Goal: Task Accomplishment & Management: Complete application form

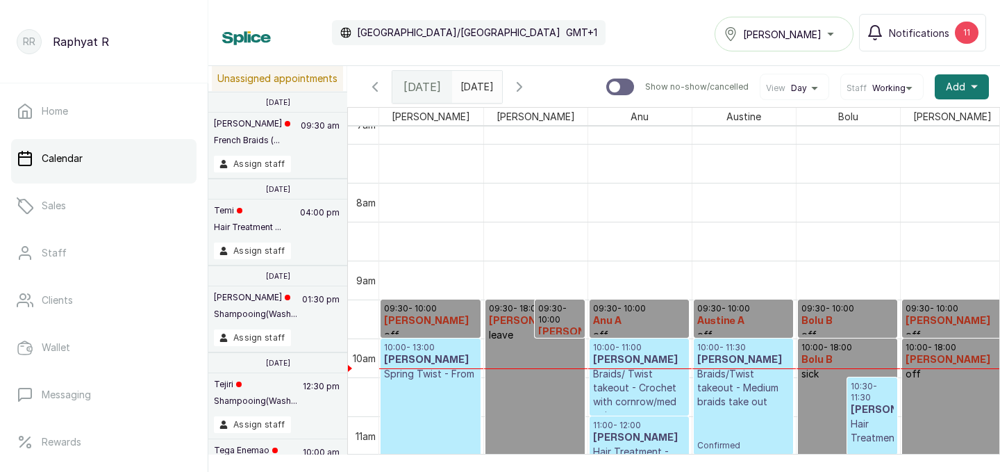
click at [435, 358] on h3 "[PERSON_NAME]" at bounding box center [430, 360] width 93 height 14
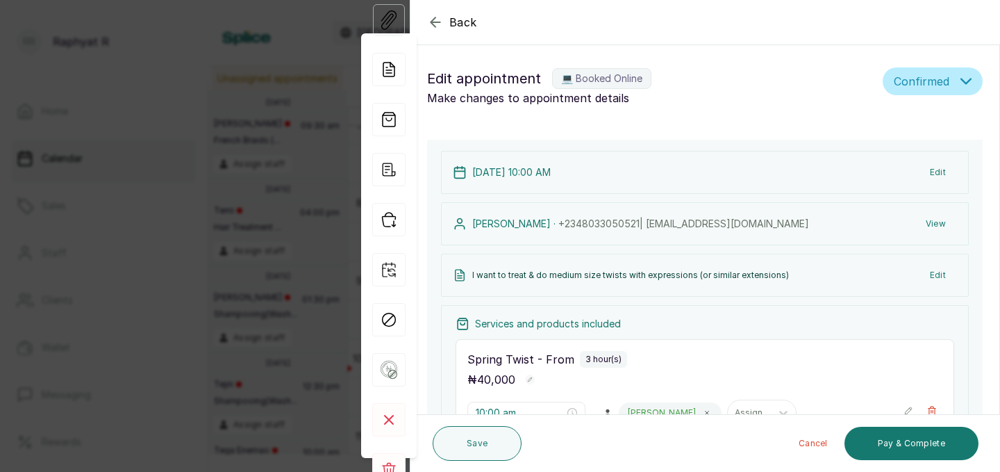
click at [433, 24] on icon "button" at bounding box center [435, 21] width 9 height 9
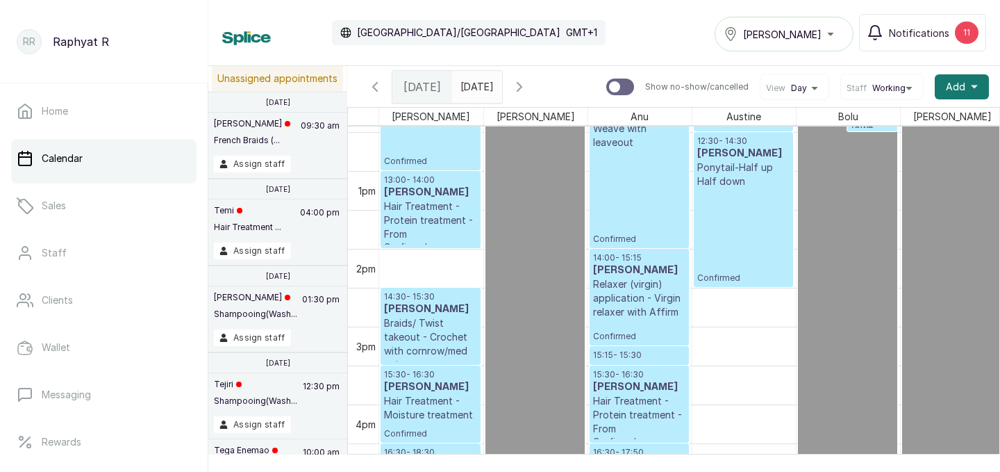
click at [837, 32] on div "[PERSON_NAME]" at bounding box center [784, 34] width 121 height 17
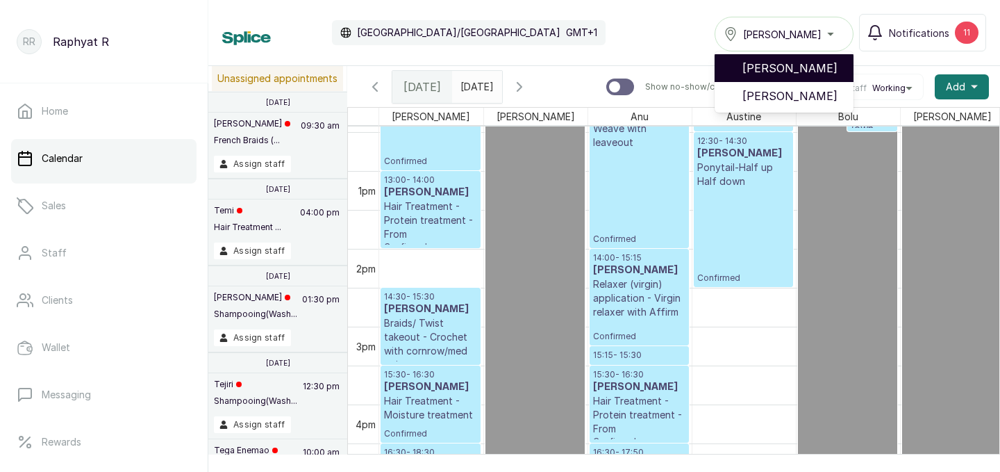
click at [824, 61] on span "[PERSON_NAME]" at bounding box center [793, 68] width 100 height 17
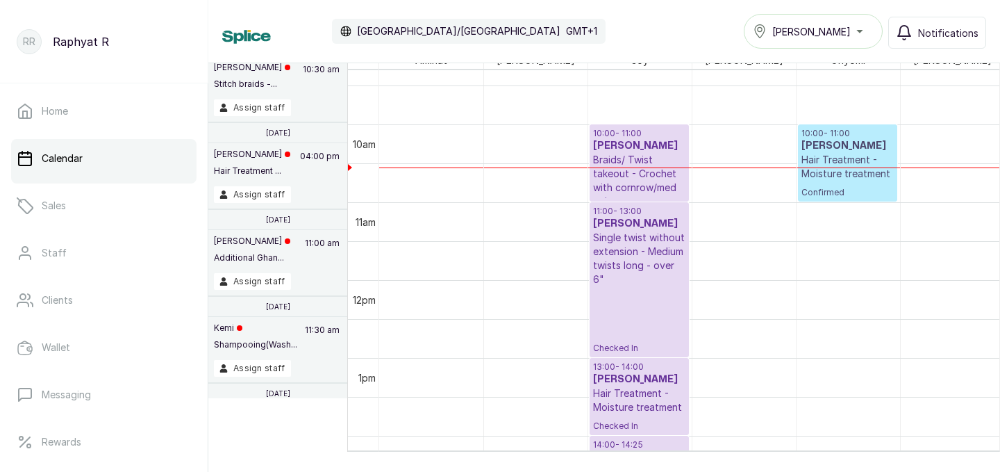
scroll to position [729, 0]
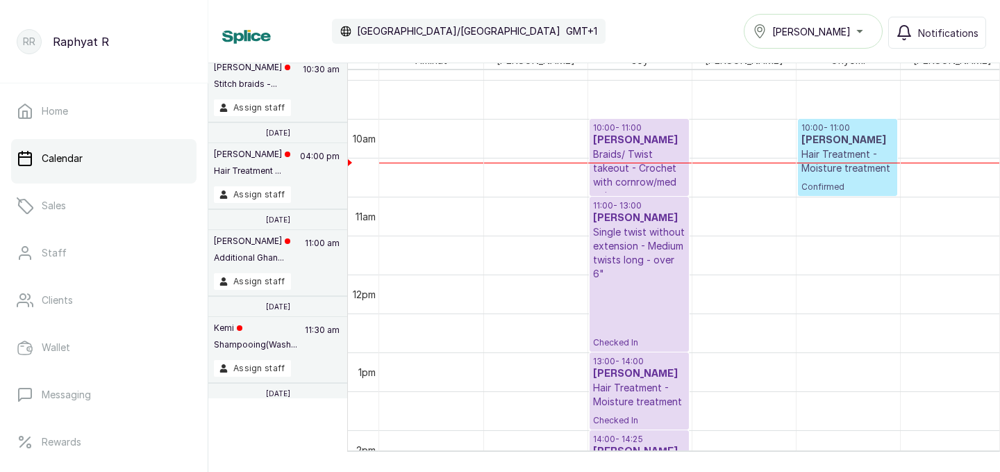
click at [856, 37] on div "[PERSON_NAME]" at bounding box center [813, 31] width 121 height 17
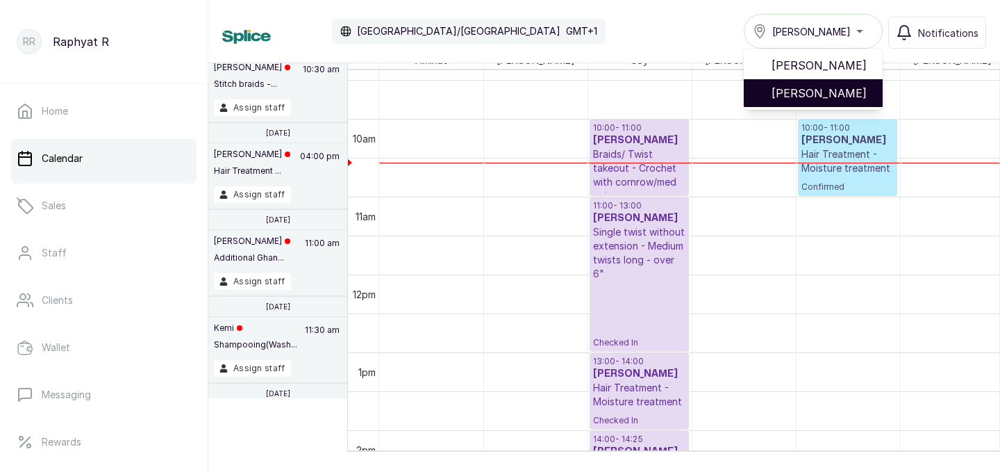
click at [842, 99] on span "[PERSON_NAME]" at bounding box center [822, 93] width 100 height 17
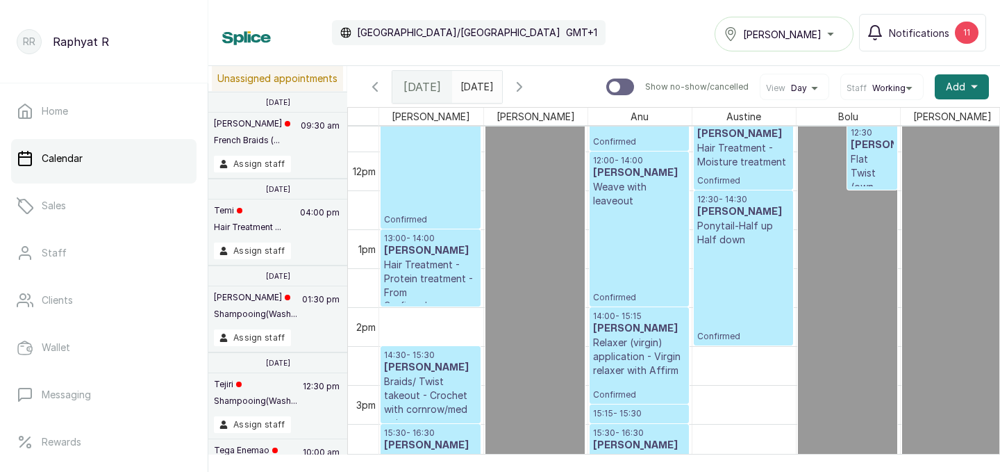
scroll to position [841, 0]
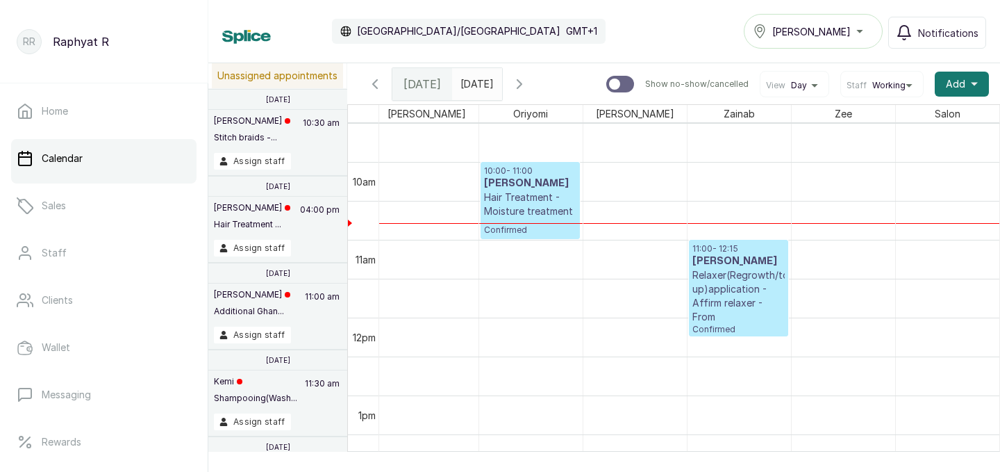
scroll to position [732, 0]
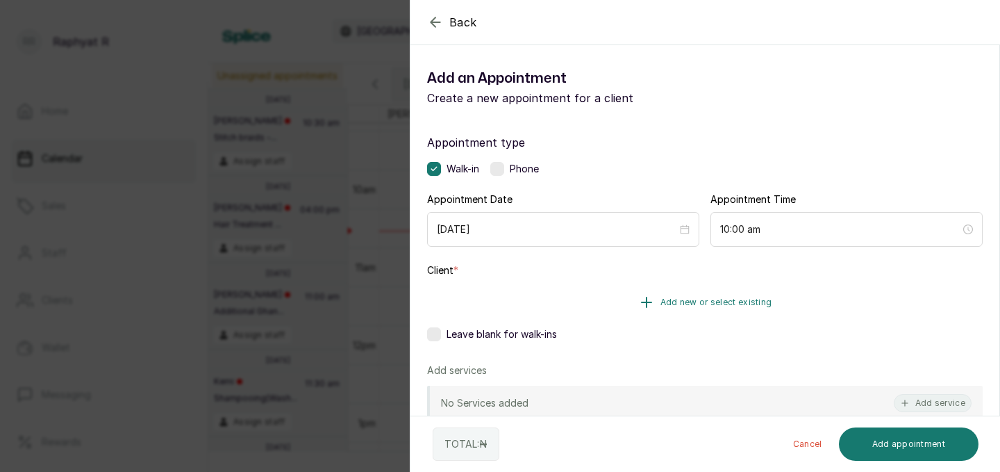
click at [721, 301] on span "Add new or select existing" at bounding box center [717, 302] width 112 height 11
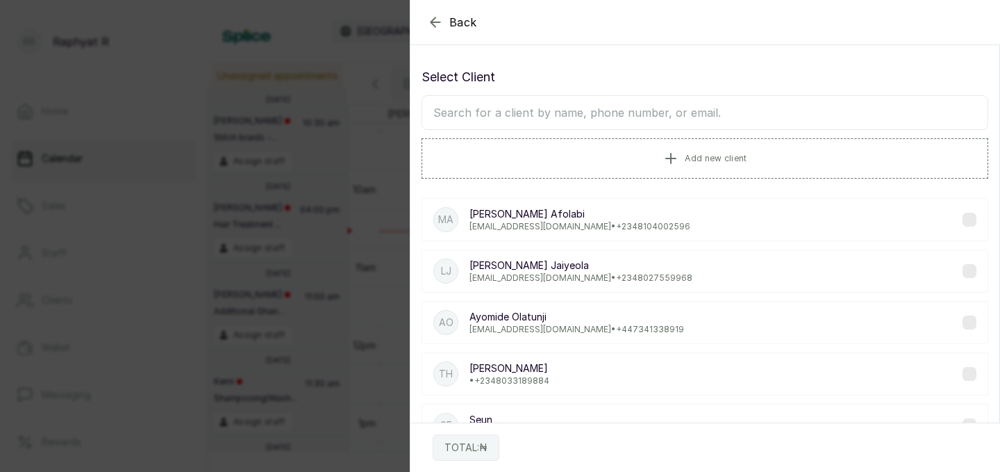
click at [602, 107] on input "text" at bounding box center [705, 112] width 567 height 35
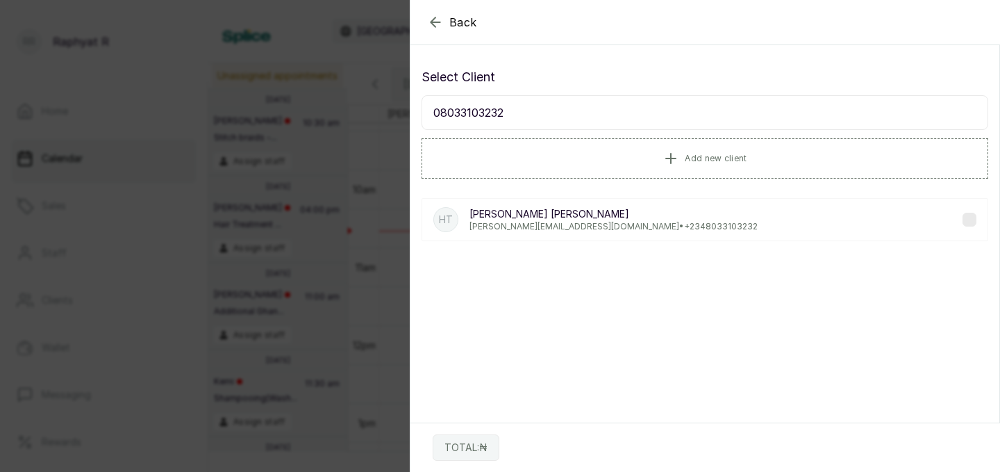
type input "08033103232"
click at [595, 217] on p "Helen Thompson" at bounding box center [614, 214] width 288 height 14
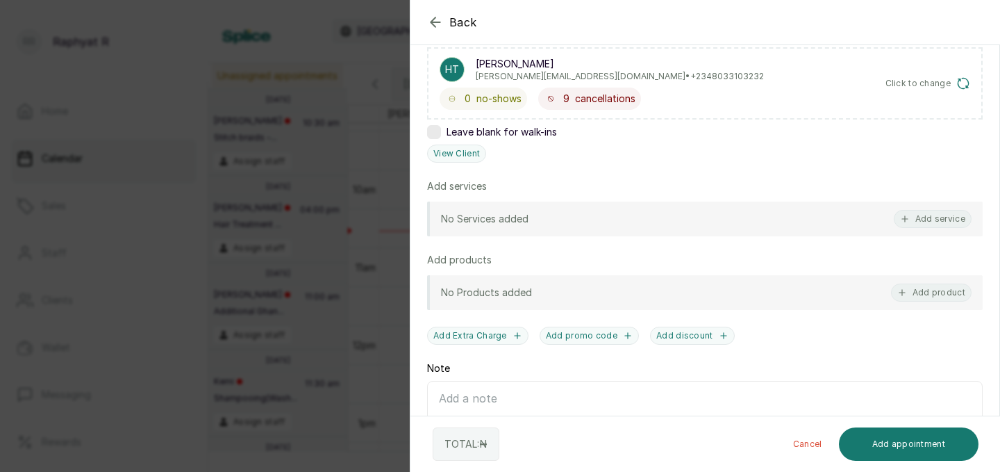
scroll to position [245, 0]
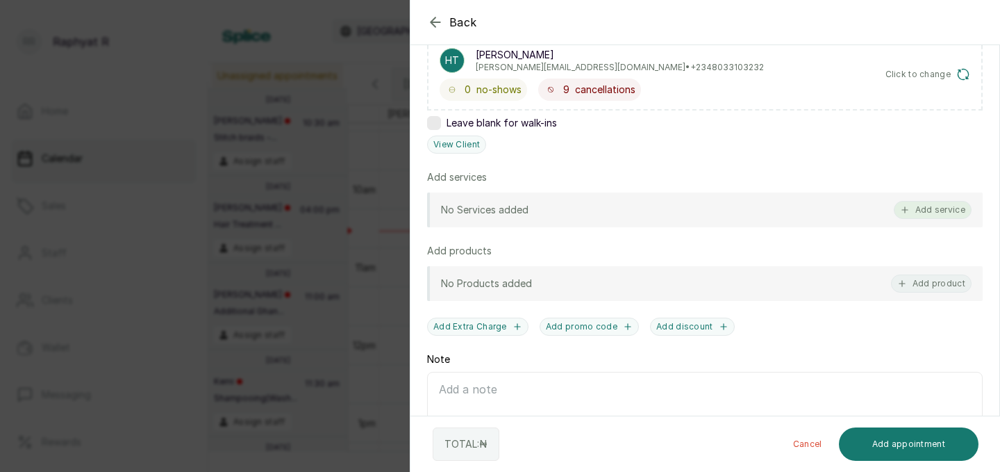
click at [931, 209] on button "Add service" at bounding box center [933, 210] width 78 height 18
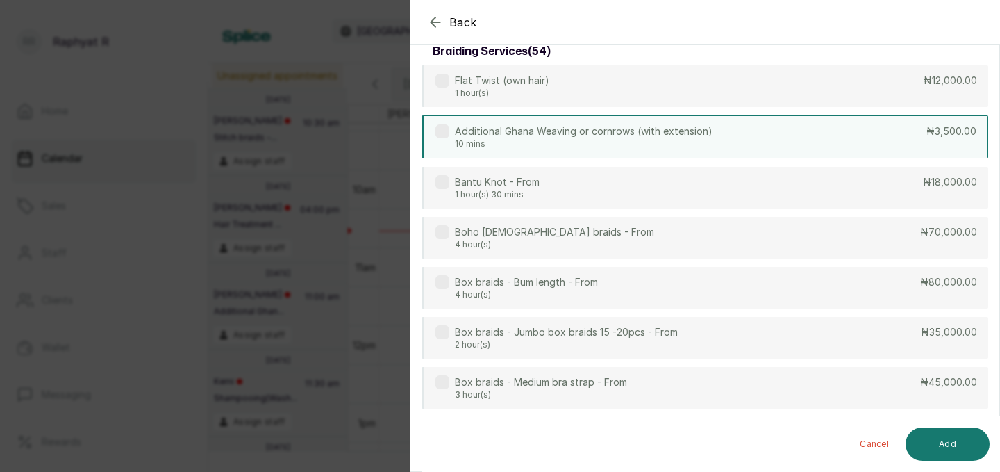
scroll to position [0, 0]
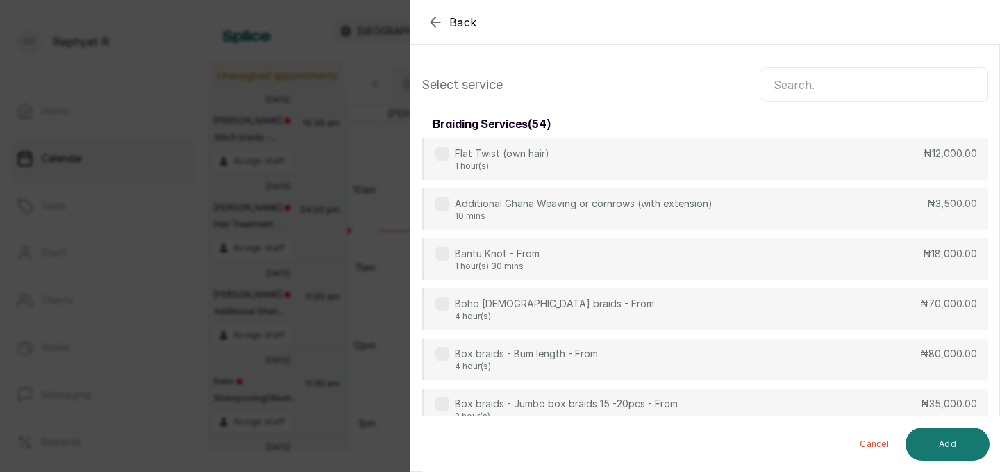
click at [797, 97] on input "text" at bounding box center [875, 84] width 226 height 35
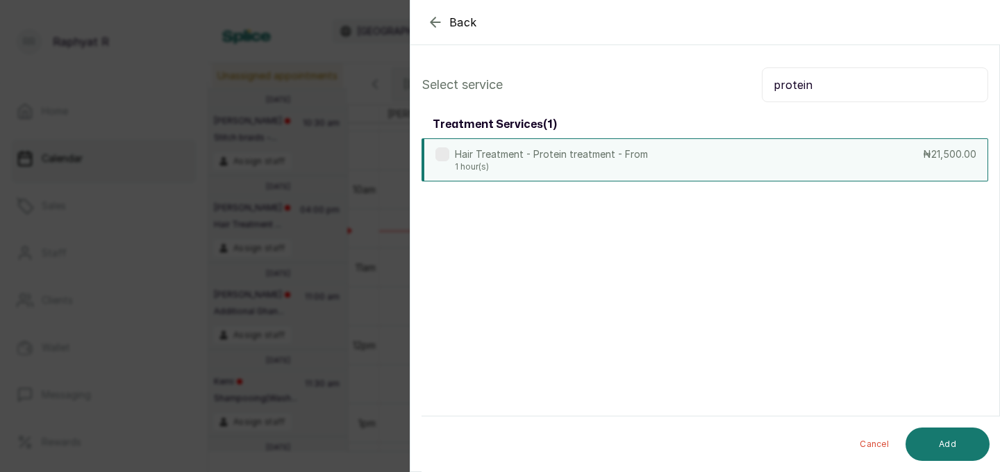
type input "protein"
click at [724, 165] on div "Hair Treatment - Protein treatment - From 1 hour(s) ₦21,500.00" at bounding box center [705, 159] width 567 height 43
click at [826, 84] on input "protein" at bounding box center [875, 84] width 226 height 35
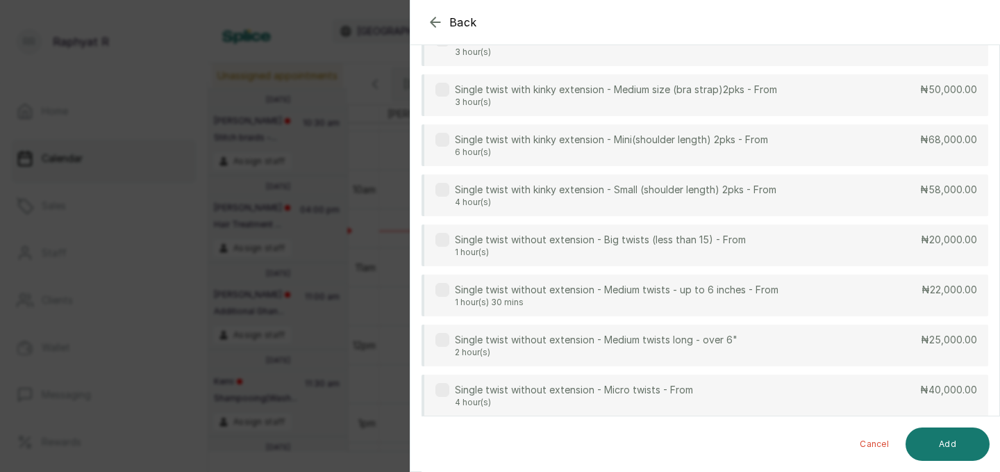
scroll to position [322, 0]
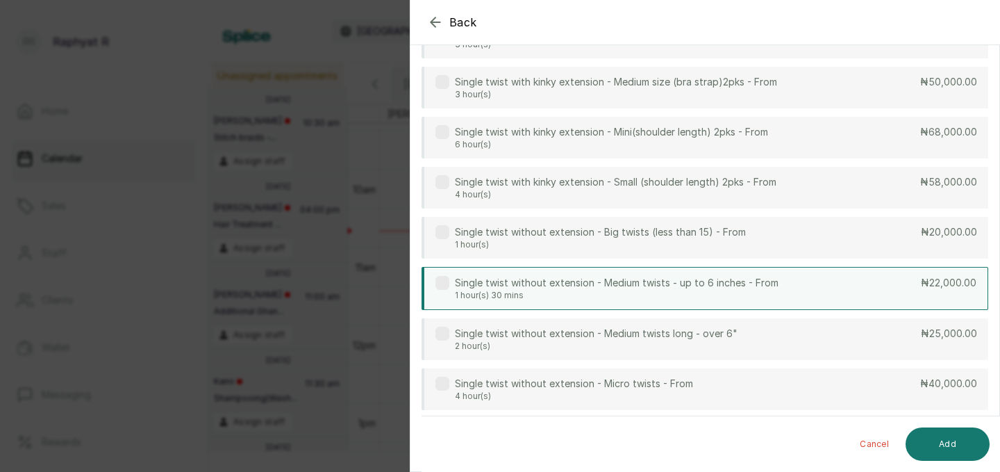
type input "twist"
click at [754, 281] on p "Single twist without extension - Medium twists - up to 6 inches - From" at bounding box center [617, 283] width 324 height 14
click at [962, 434] on button "Add" at bounding box center [948, 443] width 84 height 33
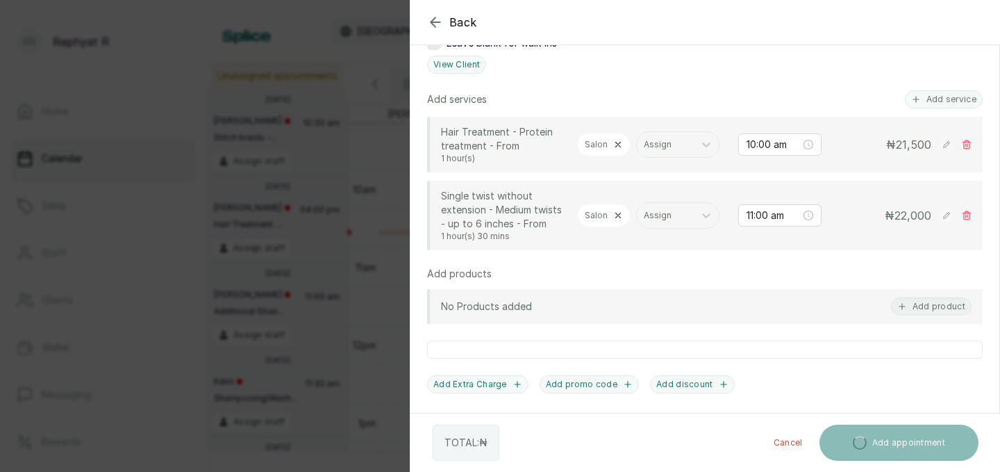
scroll to position [334, 0]
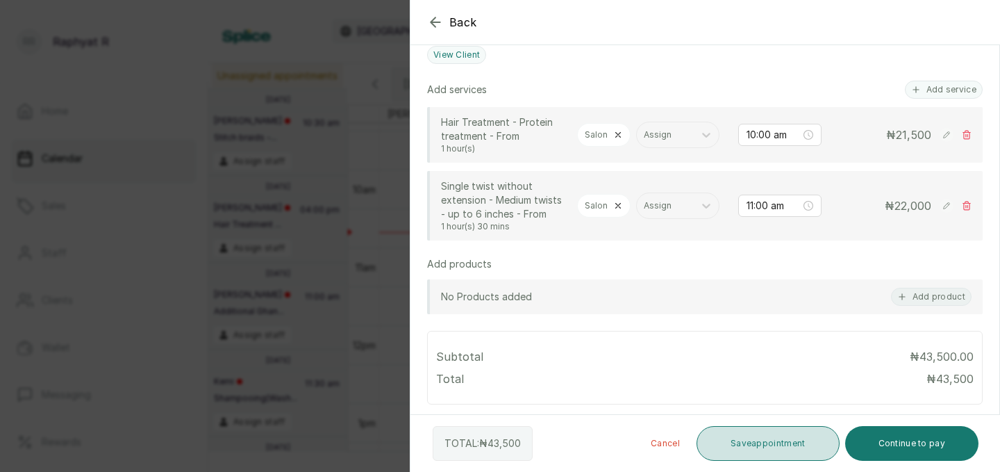
click at [784, 438] on button "Save appointment" at bounding box center [768, 443] width 143 height 35
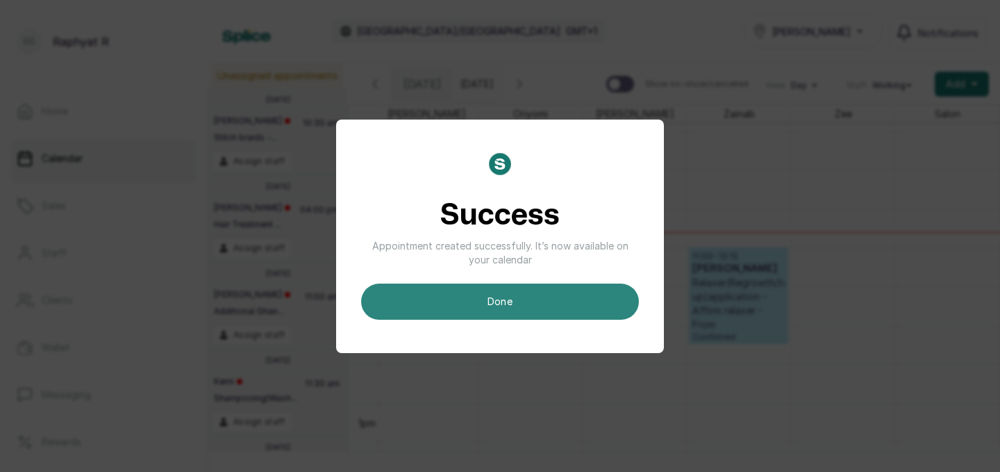
click at [598, 304] on button "done" at bounding box center [500, 301] width 278 height 36
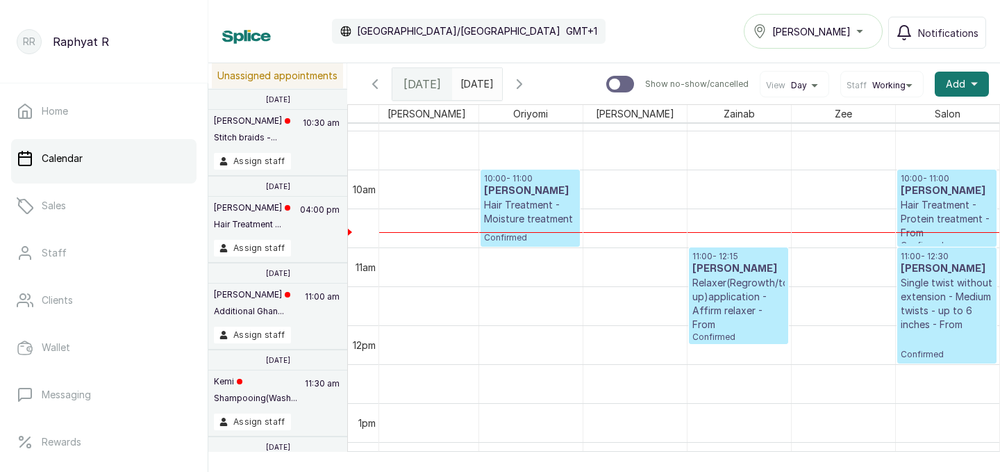
click at [943, 192] on h3 "[PERSON_NAME]" at bounding box center [947, 191] width 93 height 14
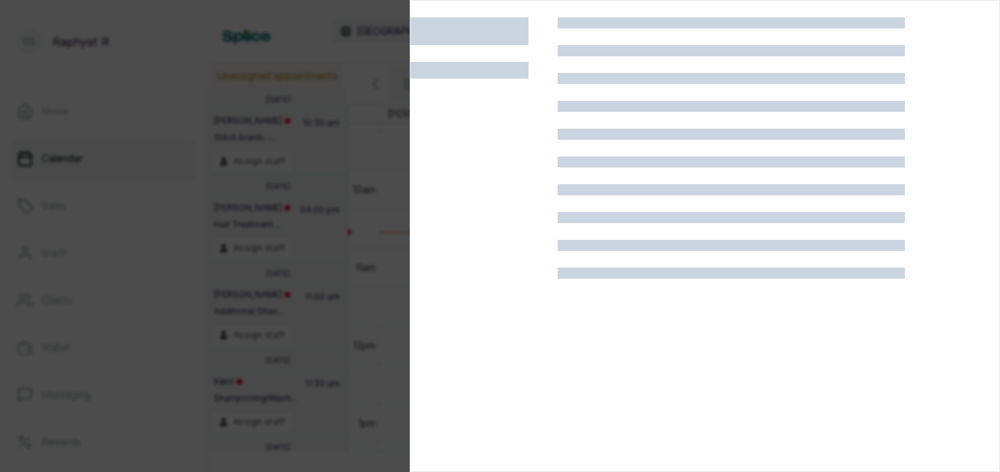
click at [943, 192] on div at bounding box center [705, 253] width 589 height 472
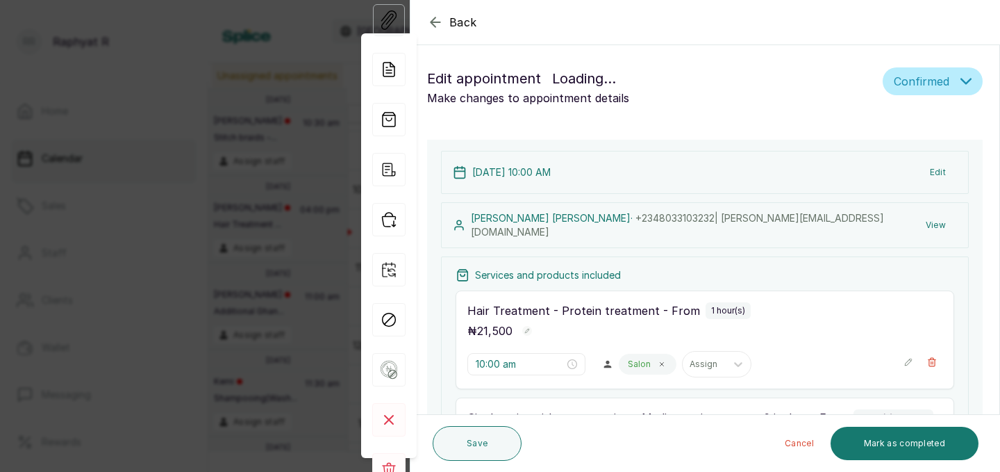
scroll to position [467, 0]
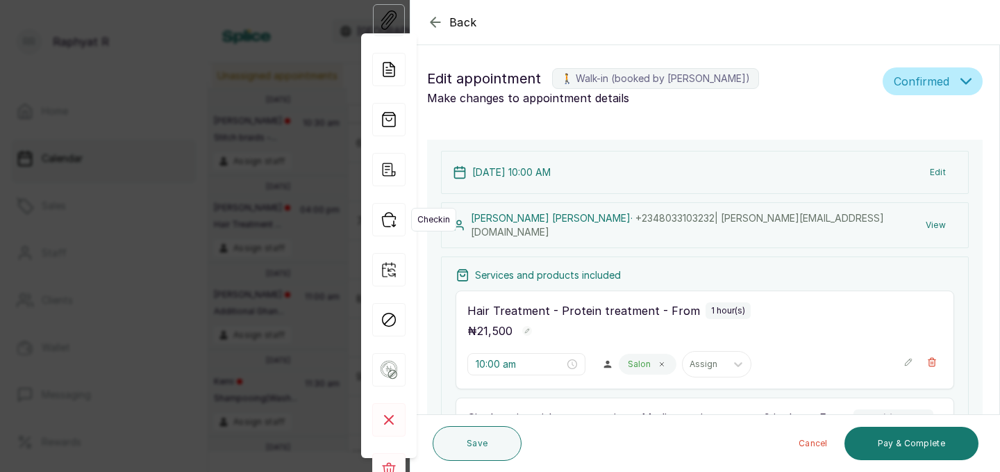
click at [388, 226] on icon "button" at bounding box center [388, 219] width 33 height 33
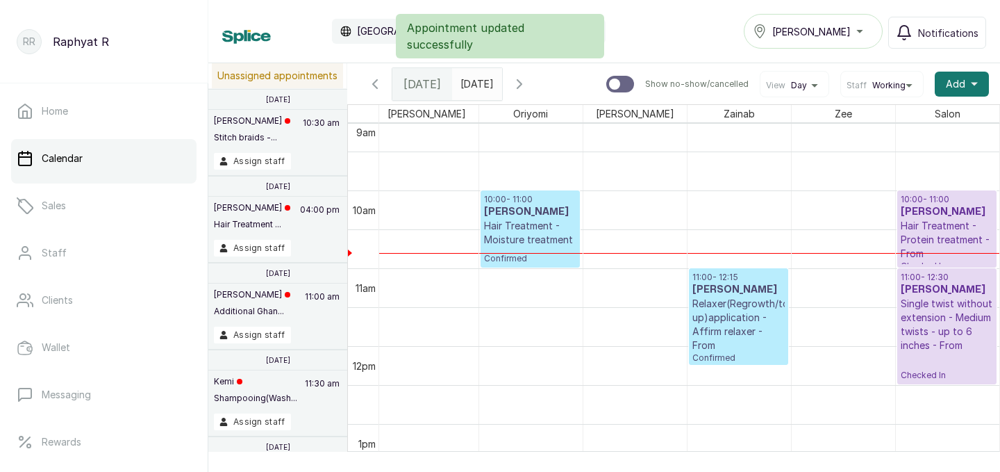
scroll to position [711, 317]
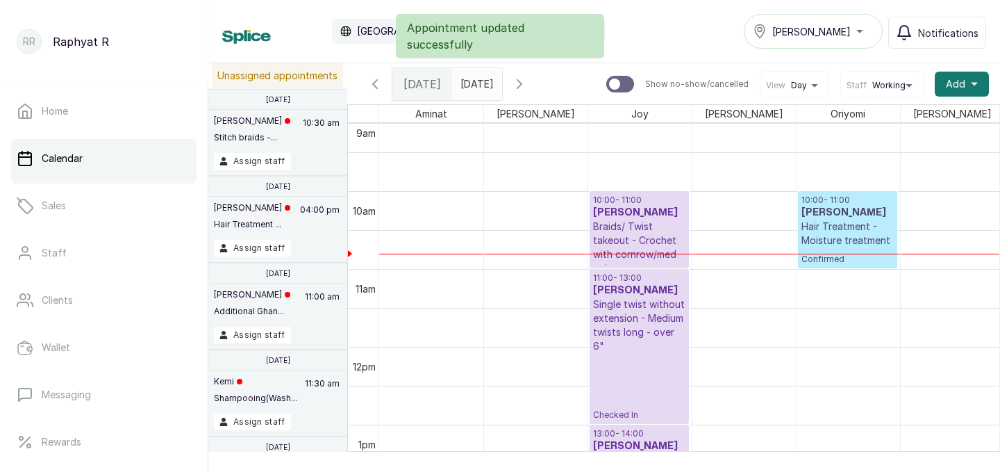
click at [851, 37] on div "Appointment updated successfully" at bounding box center [500, 36] width 1000 height 44
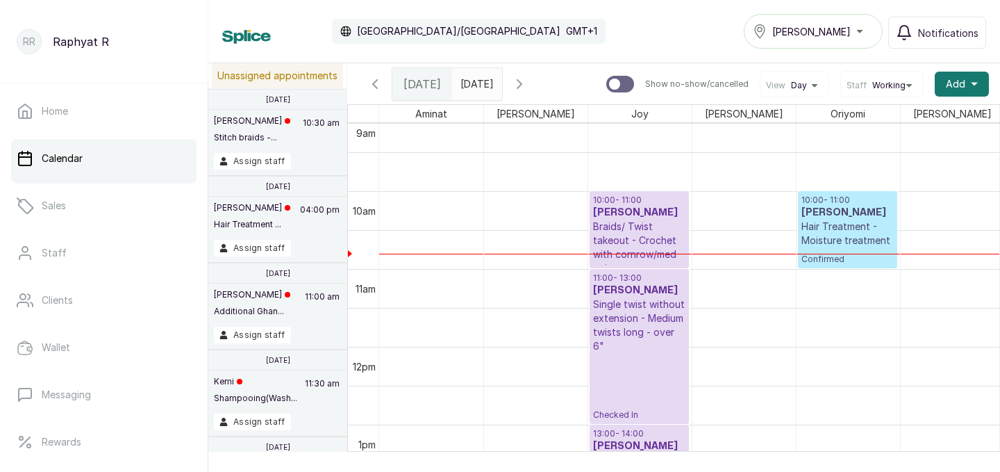
click at [863, 23] on div "[PERSON_NAME]" at bounding box center [813, 31] width 121 height 17
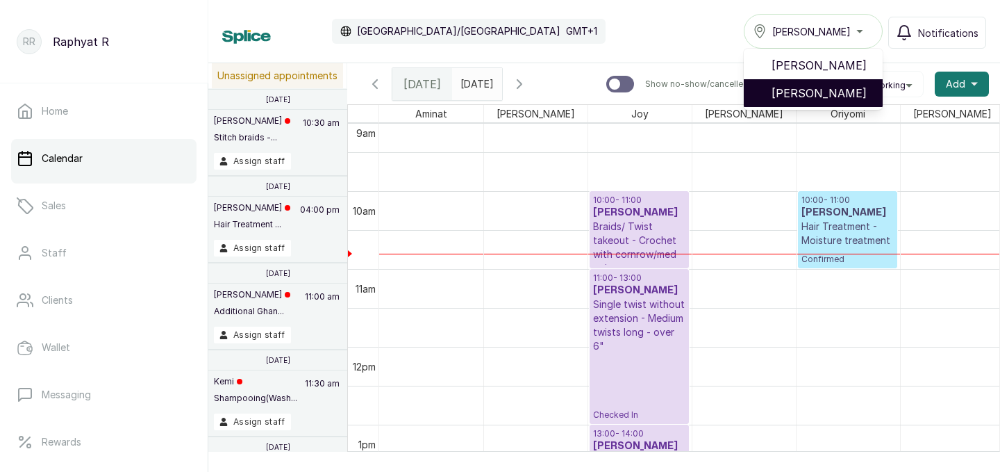
click at [820, 87] on span "[PERSON_NAME]" at bounding box center [822, 93] width 100 height 17
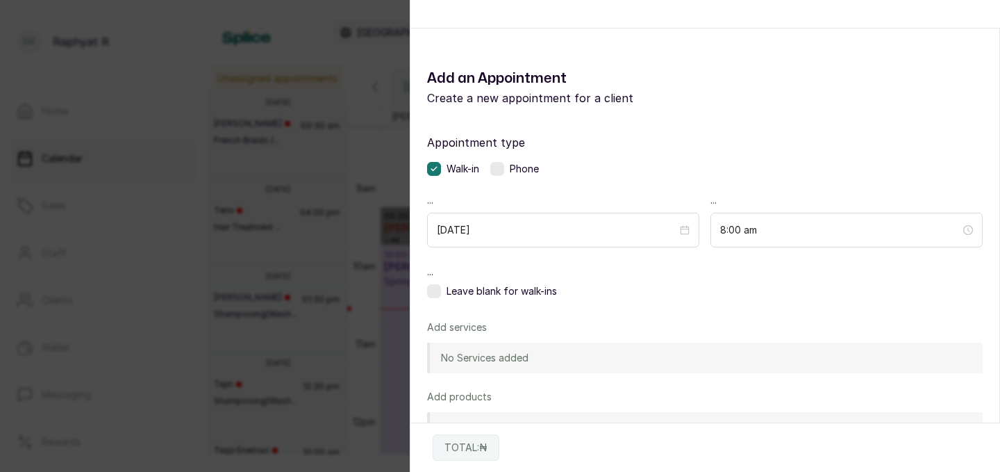
scroll to position [62, 0]
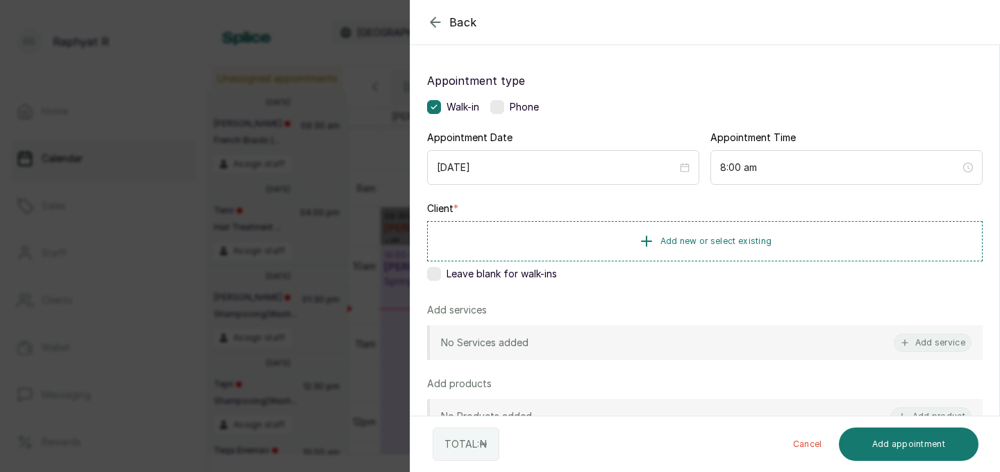
click at [386, 188] on div "Back Add Appointment Add an Appointment Create a new appointment for a client A…" at bounding box center [500, 236] width 1000 height 472
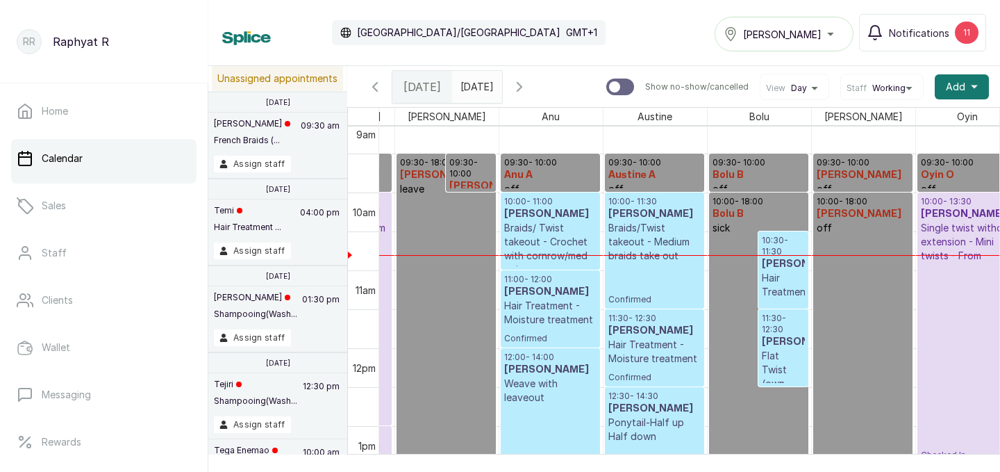
scroll to position [0, 0]
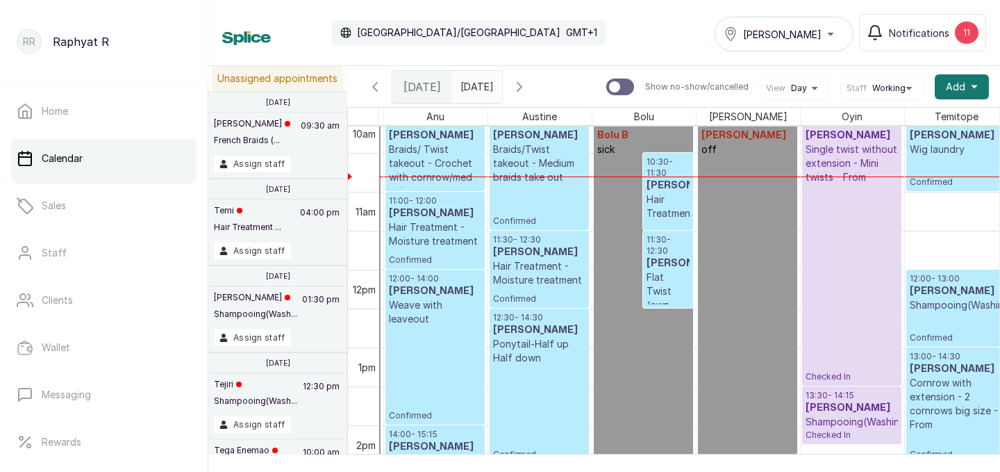
click at [815, 30] on div "[PERSON_NAME]" at bounding box center [784, 34] width 121 height 17
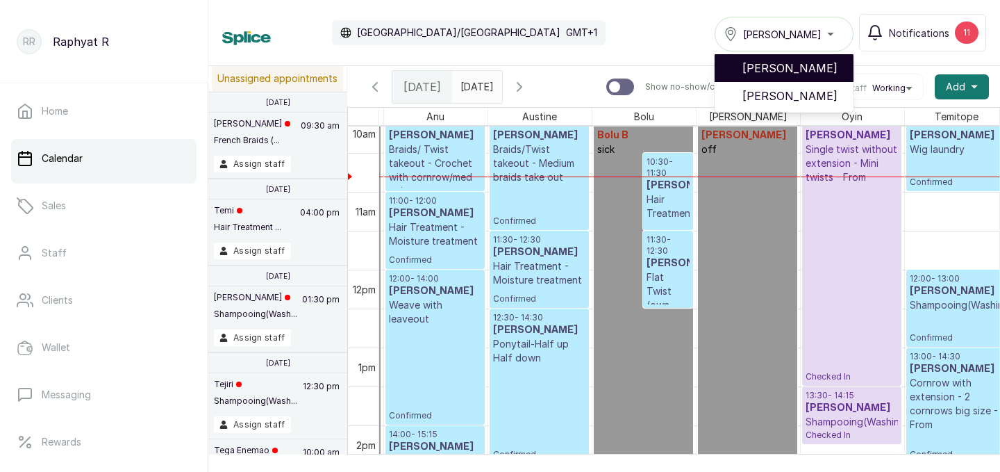
click at [808, 72] on span "[PERSON_NAME]" at bounding box center [793, 68] width 100 height 17
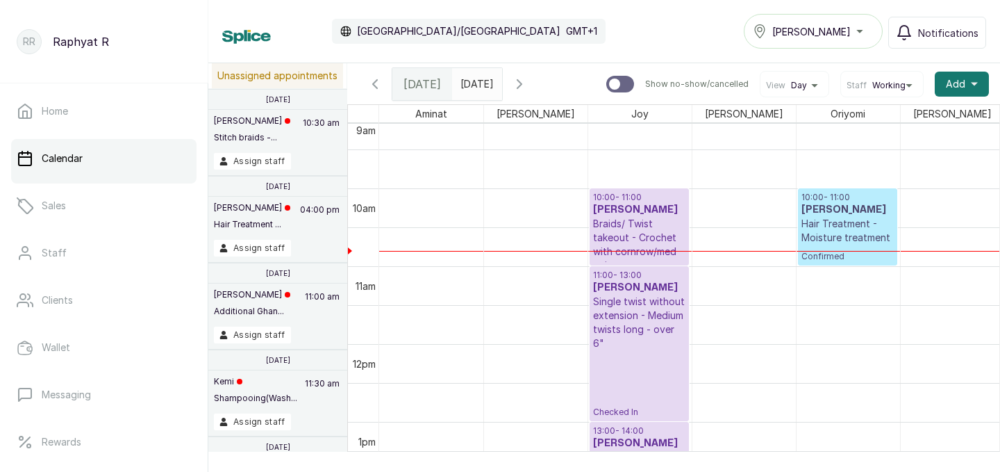
scroll to position [714, 0]
click at [826, 200] on p "10:00 - 11:00" at bounding box center [848, 196] width 92 height 11
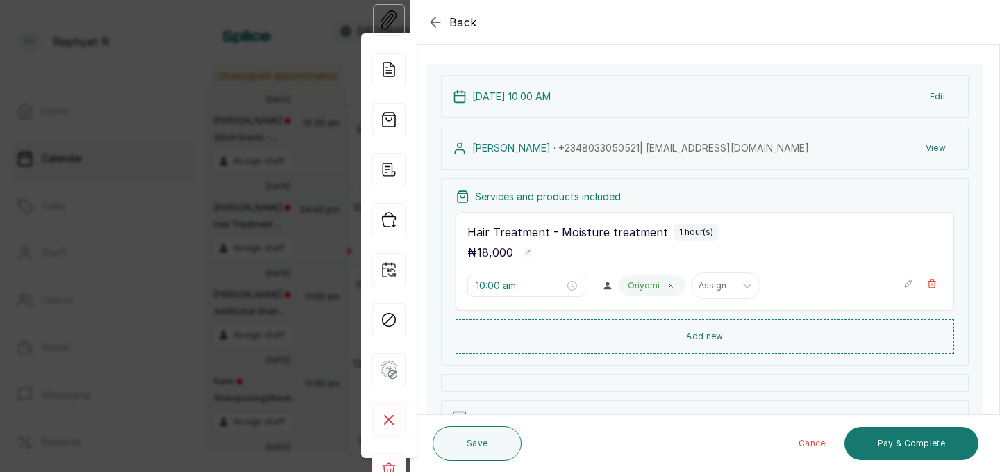
scroll to position [0, 0]
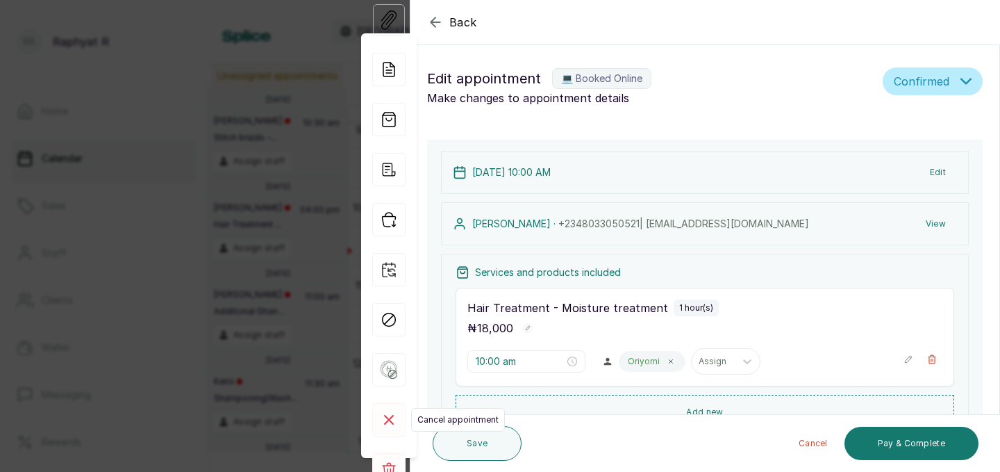
click at [395, 416] on rect at bounding box center [388, 419] width 33 height 33
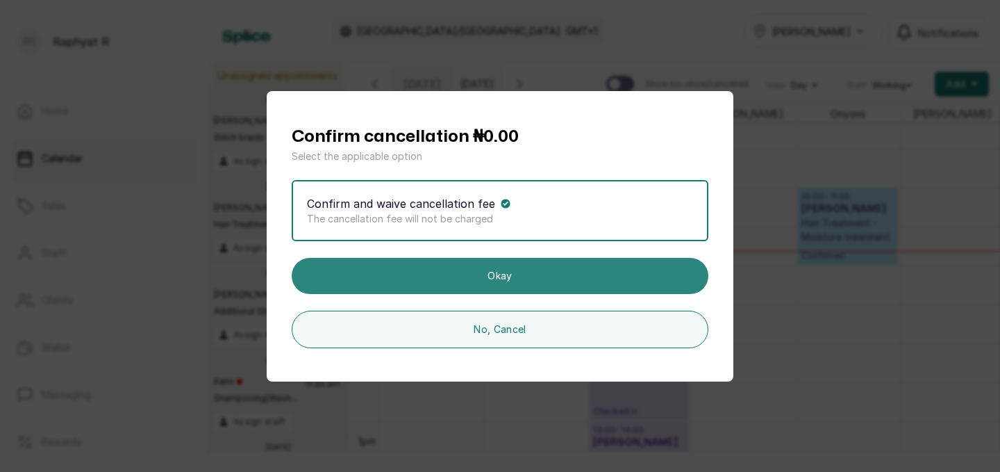
click at [467, 289] on button "Okay" at bounding box center [500, 276] width 417 height 36
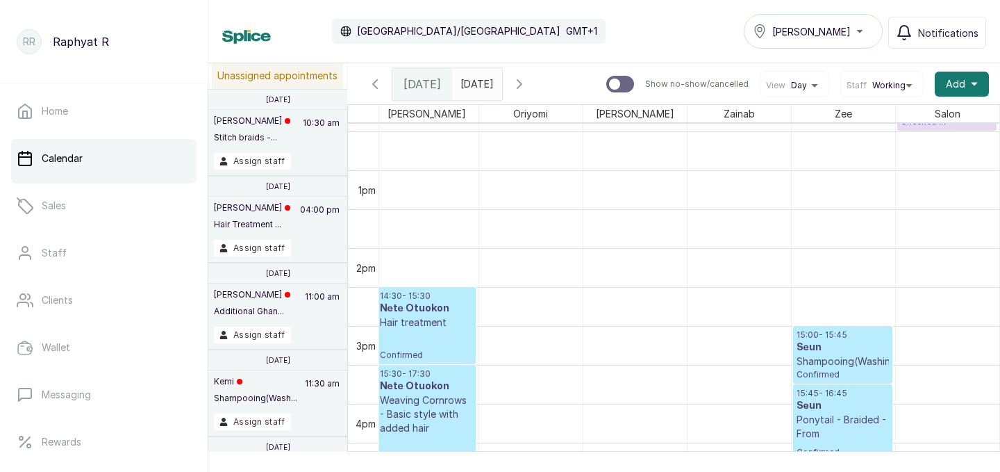
scroll to position [959, 0]
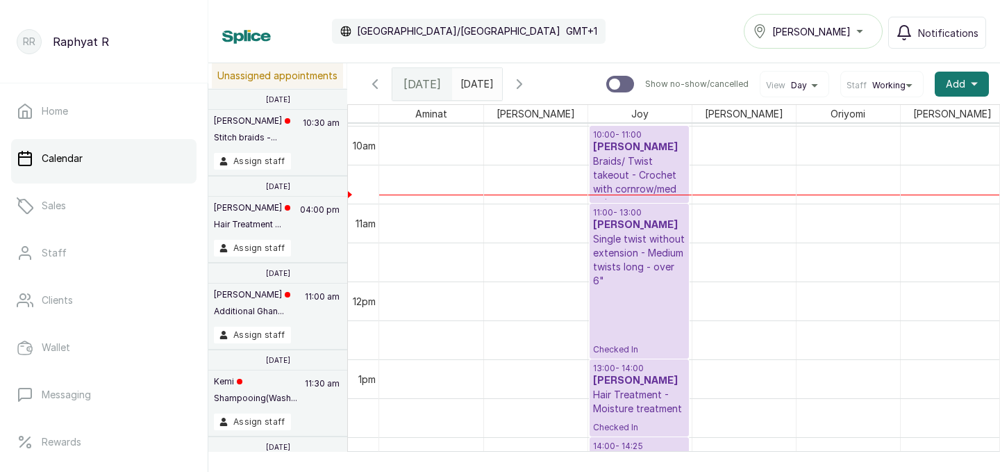
click at [861, 29] on div "[PERSON_NAME]" at bounding box center [813, 31] width 121 height 17
click at [696, 26] on div "Calendar [GEOGRAPHIC_DATA]/[GEOGRAPHIC_DATA] GMT+1 Tasala Ikoyi Tasala Ikoyi Ta…" at bounding box center [604, 31] width 764 height 35
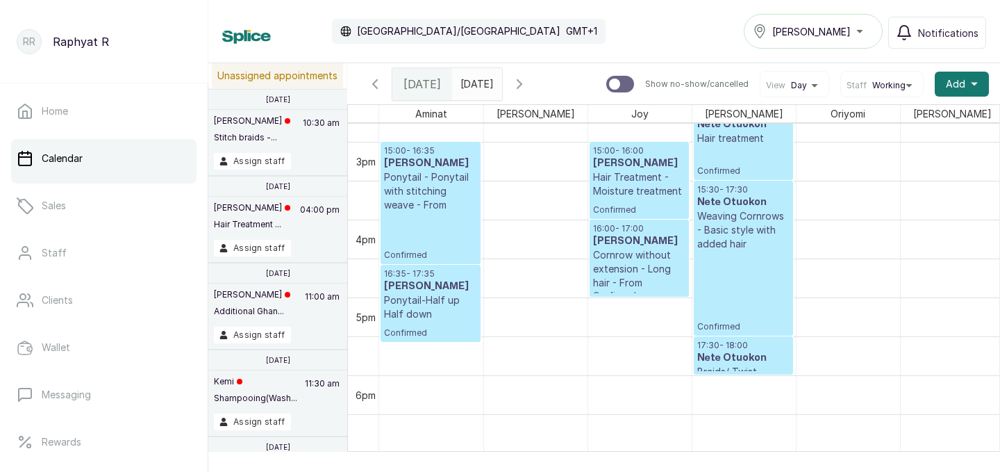
scroll to position [1120, 0]
